Goal: Register for event/course

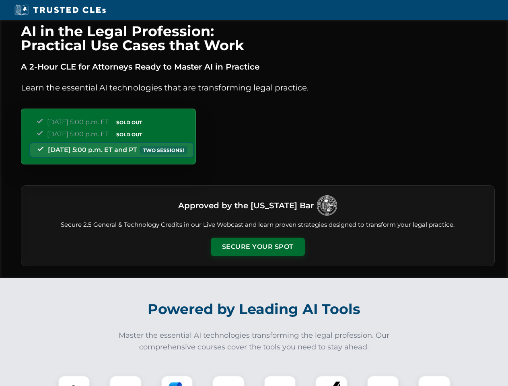
click at [257, 247] on button "Secure Your Spot" at bounding box center [258, 247] width 94 height 18
click at [74, 381] on img at bounding box center [73, 391] width 23 height 23
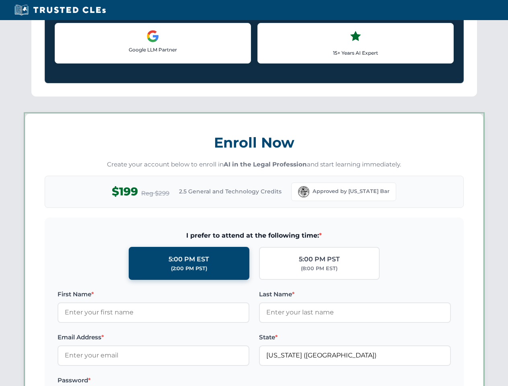
click at [177, 381] on label "Password *" at bounding box center [153, 380] width 192 height 10
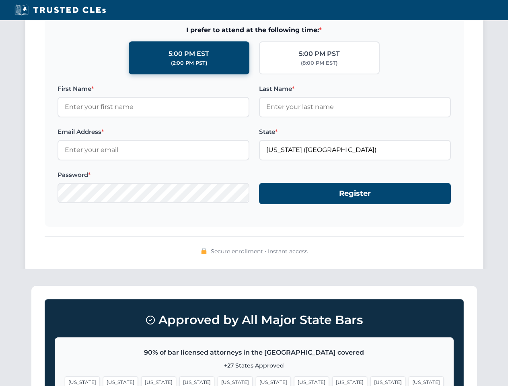
click at [370, 381] on span "[US_STATE]" at bounding box center [387, 382] width 35 height 12
